Goal: Check status: Check status

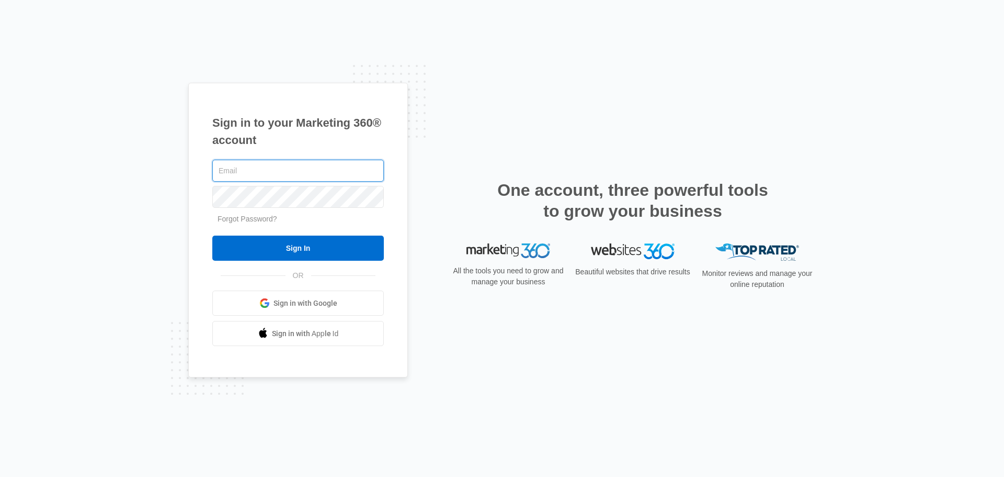
drag, startPoint x: 273, startPoint y: 172, endPoint x: 285, endPoint y: 171, distance: 11.6
click at [273, 172] on input "text" at bounding box center [298, 171] width 172 height 22
type input "[PERSON_NAME][EMAIL_ADDRESS][PERSON_NAME][DOMAIN_NAME]"
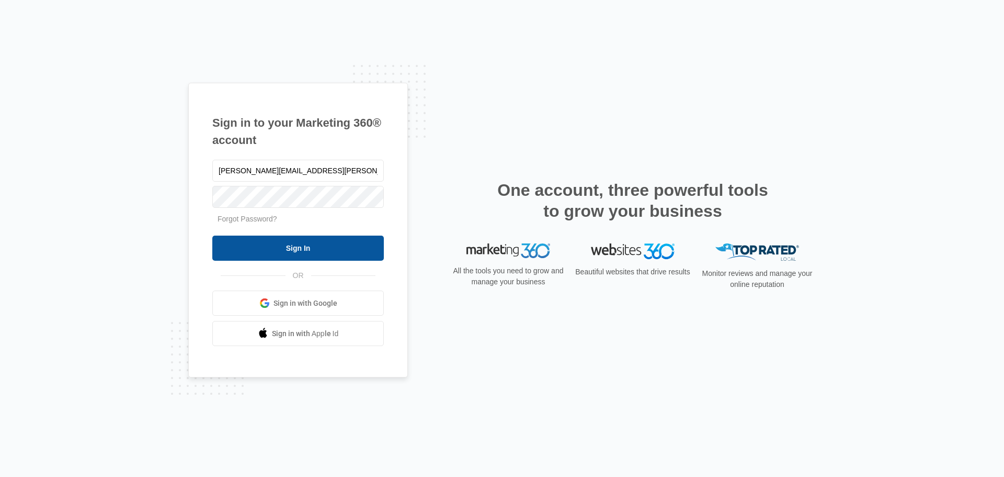
click at [289, 255] on input "Sign In" at bounding box center [298, 247] width 172 height 25
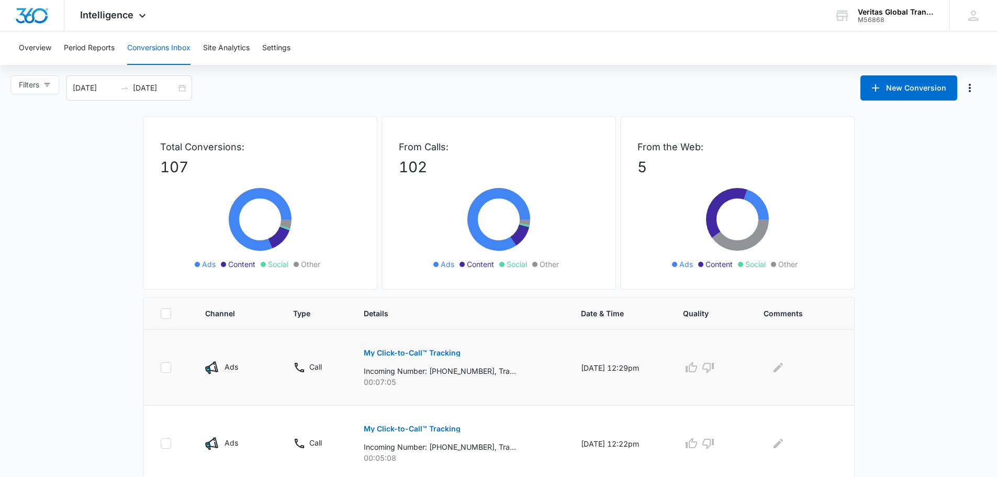
click at [386, 355] on p "My Click-to-Call™ Tracking" at bounding box center [412, 352] width 97 height 7
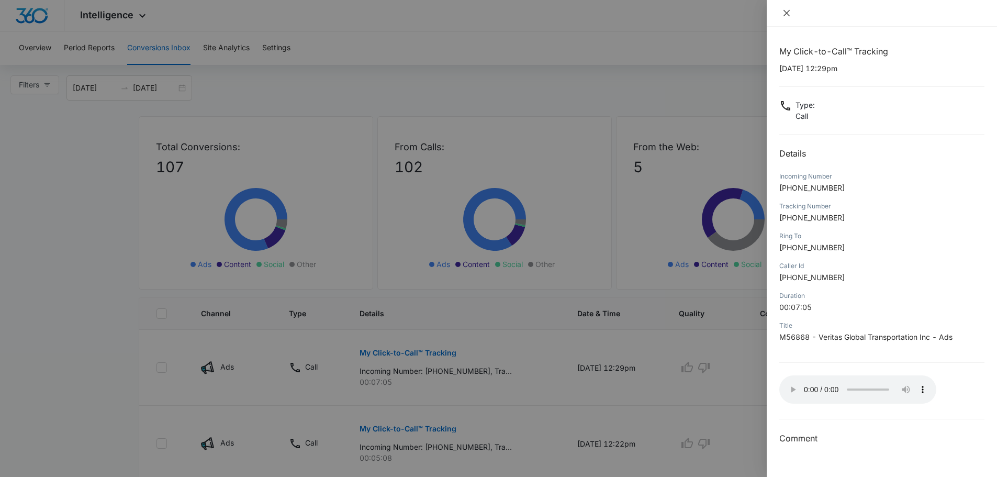
click at [784, 14] on icon "close" at bounding box center [786, 13] width 8 height 8
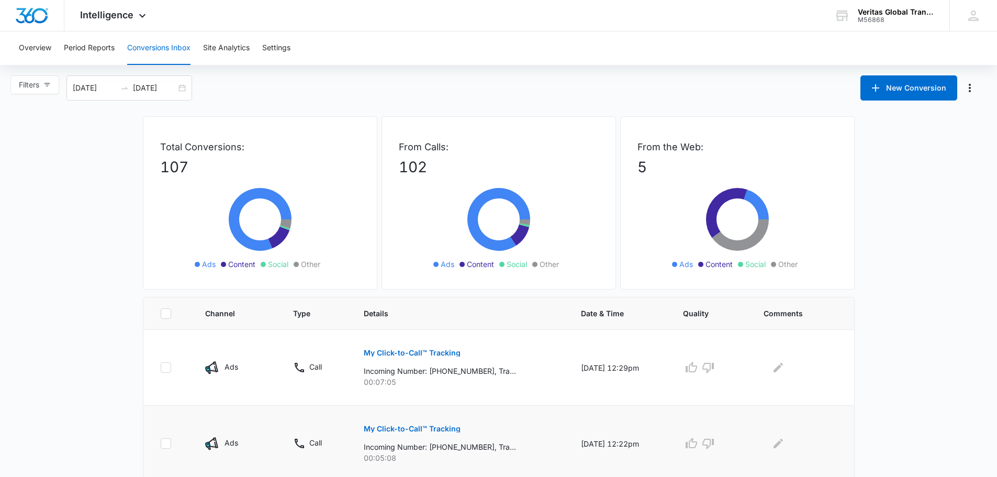
click at [404, 429] on p "My Click-to-Call™ Tracking" at bounding box center [412, 428] width 97 height 7
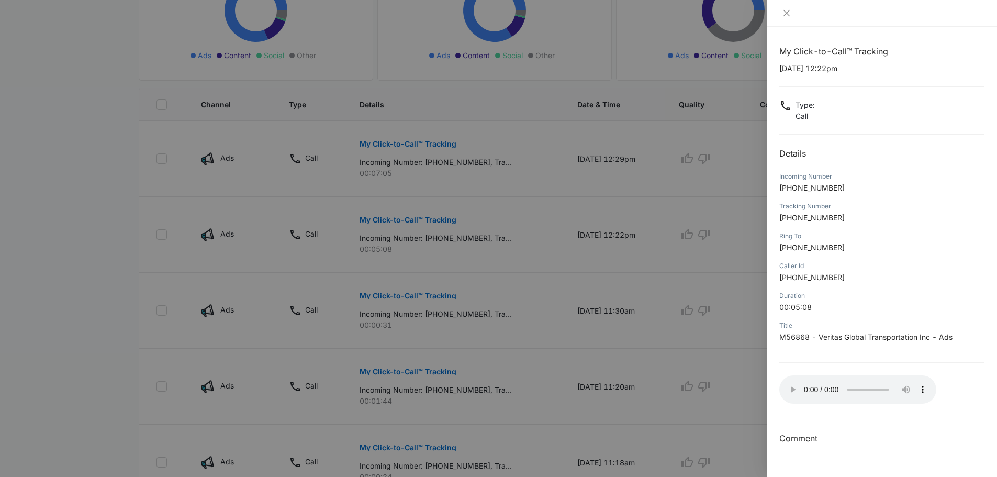
scroll to position [209, 0]
